Goal: Task Accomplishment & Management: Use online tool/utility

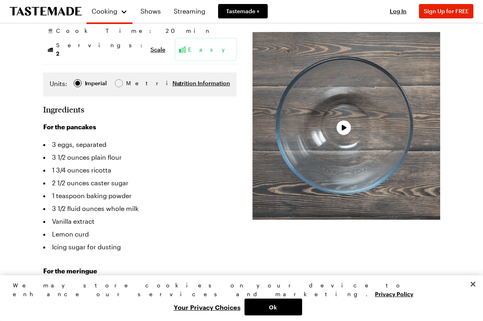
scroll to position [163, 0]
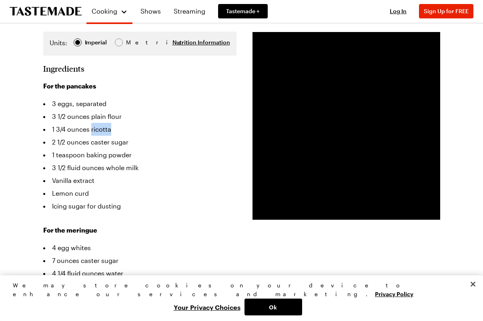
drag, startPoint x: 110, startPoint y: 124, endPoint x: 88, endPoint y: 124, distance: 21.6
click at [88, 124] on li "1 3/4 ounces ricotta" at bounding box center [139, 129] width 193 height 13
copy li "ricotta"
drag, startPoint x: 89, startPoint y: 136, endPoint x: 126, endPoint y: 138, distance: 37.3
click at [126, 138] on li "2 1/2 ounces caster sugar" at bounding box center [139, 142] width 193 height 13
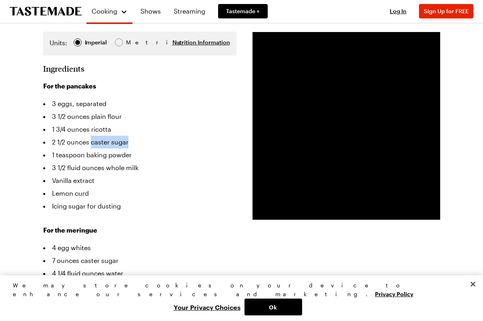
copy li "caster sugar"
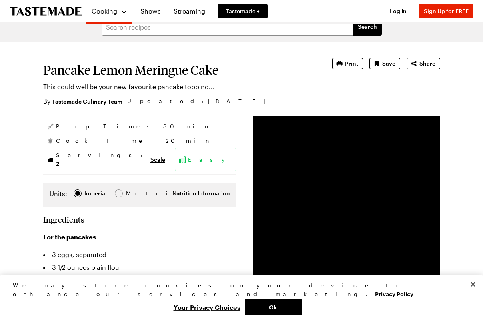
scroll to position [0, 0]
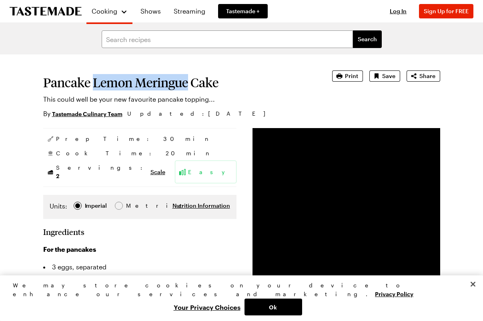
drag, startPoint x: 93, startPoint y: 83, endPoint x: 187, endPoint y: 82, distance: 94.8
click at [187, 82] on h1 "Pancake Lemon Meringue Cake" at bounding box center [176, 82] width 266 height 14
copy h1 "Lemon Meringue"
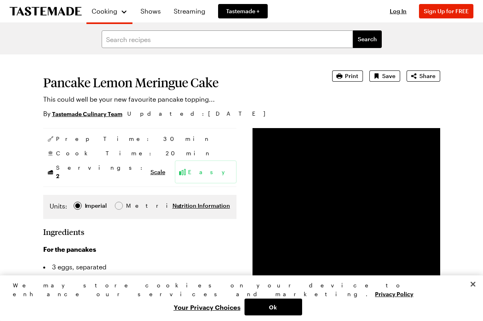
click at [256, 90] on section "Pancake Lemon Meringue Cake This could well be your new favourite pancake toppi…" at bounding box center [176, 94] width 266 height 48
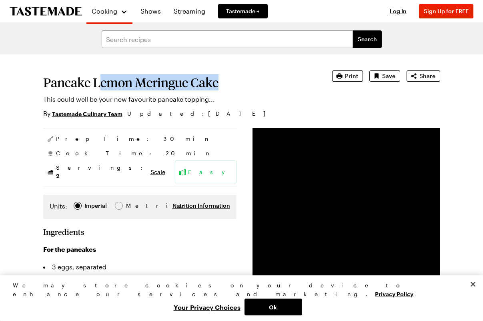
drag, startPoint x: 225, startPoint y: 83, endPoint x: 103, endPoint y: 91, distance: 122.2
click at [103, 91] on section "Pancake Lemon Meringue Cake This could well be your new favourite pancake toppi…" at bounding box center [176, 94] width 266 height 48
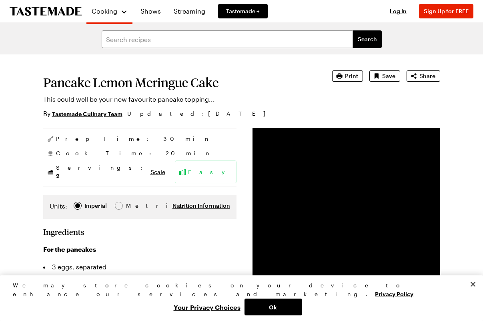
click at [190, 275] on li "3 1/2 ounces plain flour" at bounding box center [139, 279] width 193 height 13
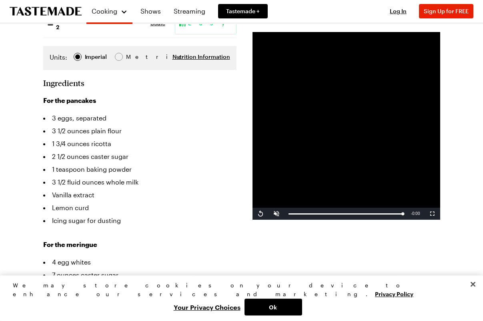
scroll to position [163, 0]
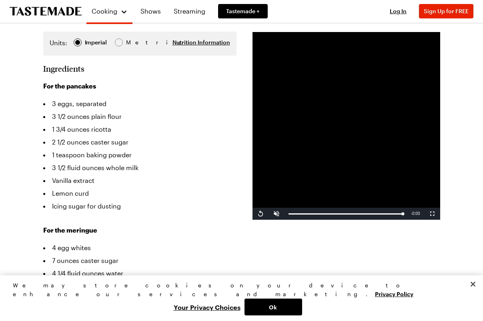
click at [73, 189] on li "Lemon curd" at bounding box center [139, 193] width 193 height 13
click at [88, 187] on li "Lemon curd" at bounding box center [139, 193] width 193 height 13
drag, startPoint x: 88, startPoint y: 186, endPoint x: 48, endPoint y: 186, distance: 39.6
click at [48, 187] on li "Lemon curd" at bounding box center [139, 193] width 193 height 13
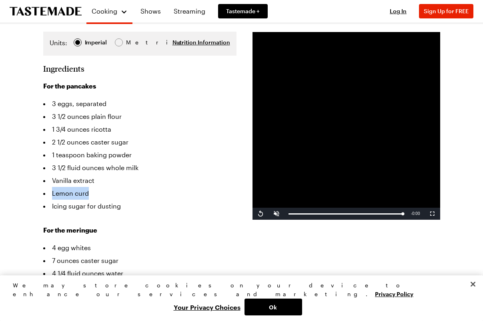
copy li "Lemon curd"
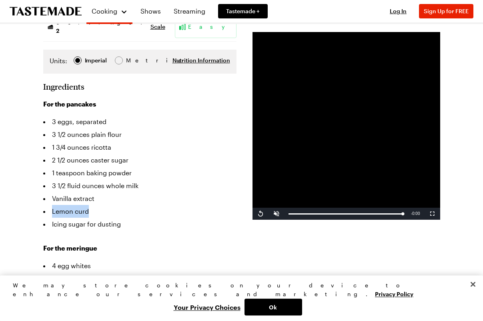
scroll to position [82, 0]
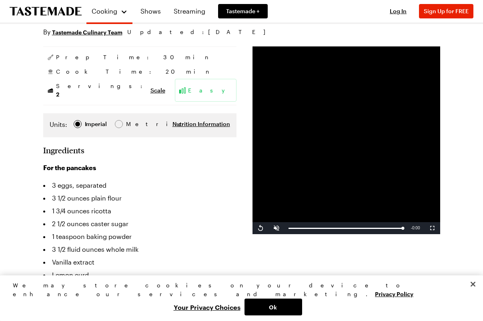
click at [132, 191] on li "3 1/2 ounces plain flour" at bounding box center [139, 197] width 193 height 13
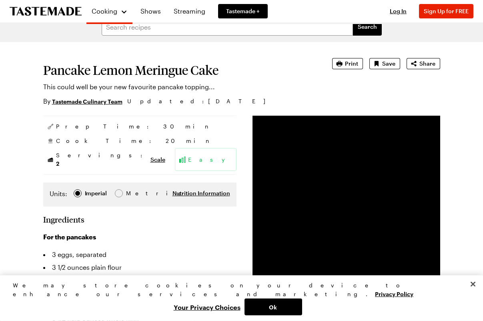
scroll to position [0, 0]
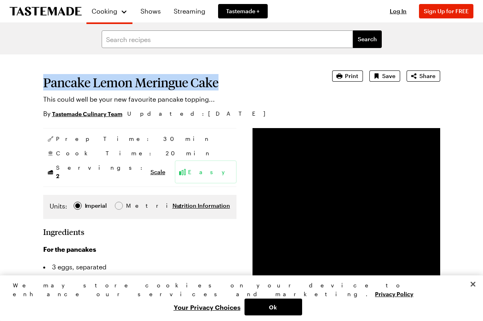
drag, startPoint x: 251, startPoint y: 88, endPoint x: 44, endPoint y: 83, distance: 207.1
click at [44, 83] on h1 "Pancake Lemon Meringue Cake" at bounding box center [176, 82] width 266 height 14
copy h1 "Pancake Lemon Meringue Cake"
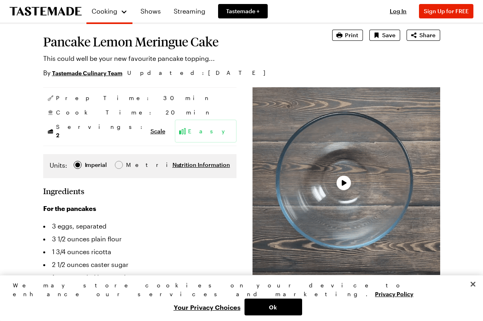
scroll to position [41, 0]
click at [338, 184] on button "Play Video" at bounding box center [343, 183] width 14 height 14
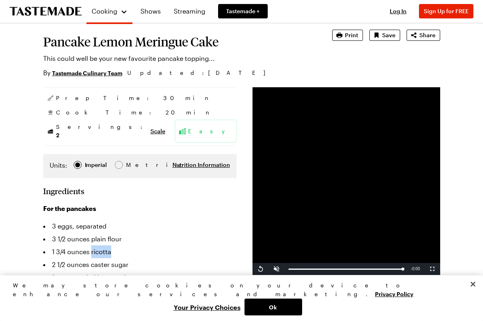
drag, startPoint x: 108, startPoint y: 245, endPoint x: 88, endPoint y: 241, distance: 20.3
click at [88, 245] on li "1 3/4 ounces ricotta" at bounding box center [139, 251] width 193 height 13
copy li "ricotta"
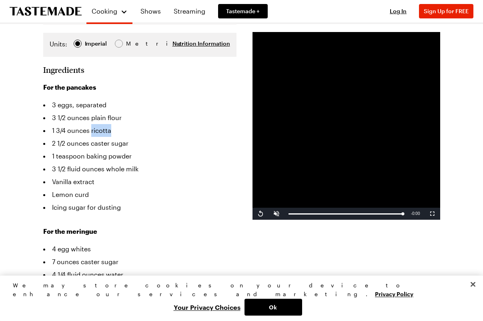
scroll to position [163, 0]
